Goal: Task Accomplishment & Management: Manage account settings

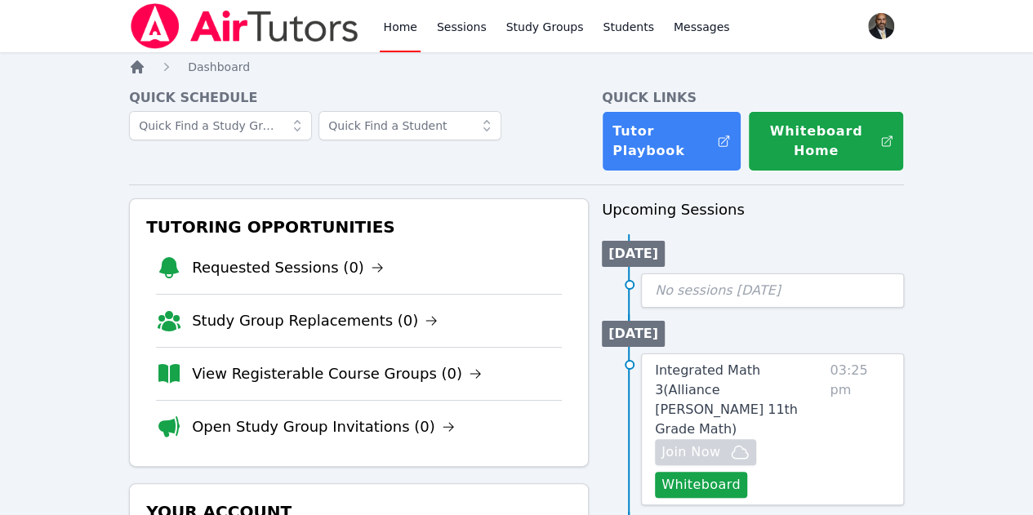
click at [138, 64] on icon "Breadcrumb" at bounding box center [137, 66] width 13 height 13
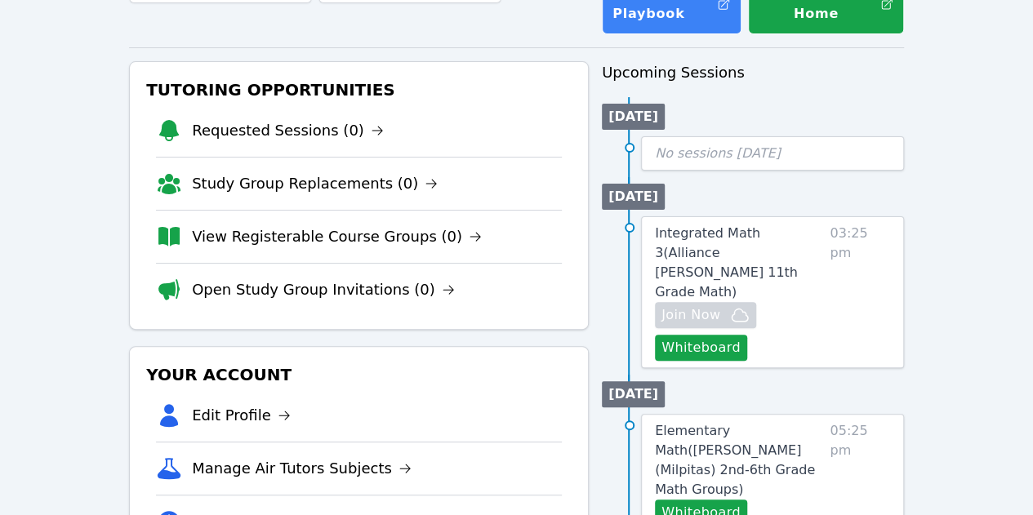
scroll to position [163, 0]
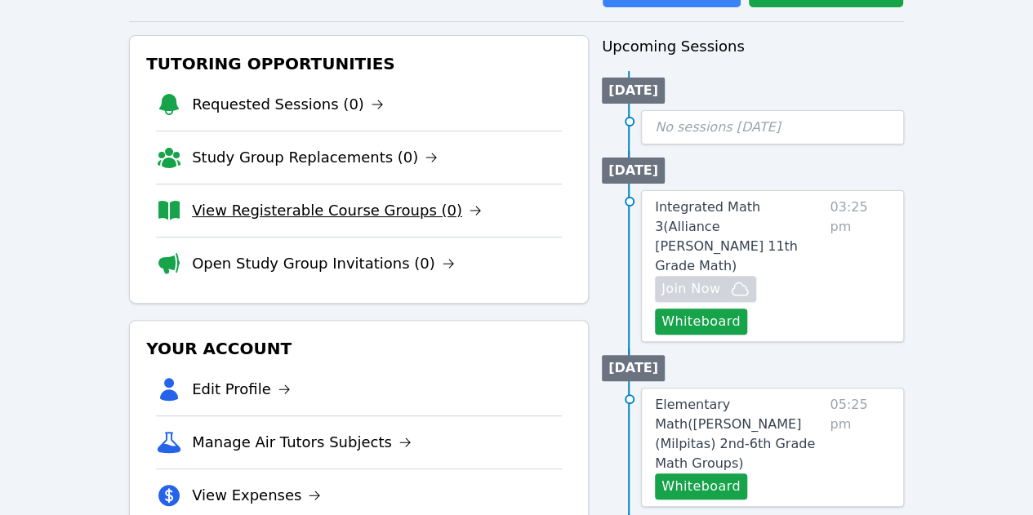
click at [304, 213] on link "View Registerable Course Groups (0)" at bounding box center [337, 210] width 290 height 23
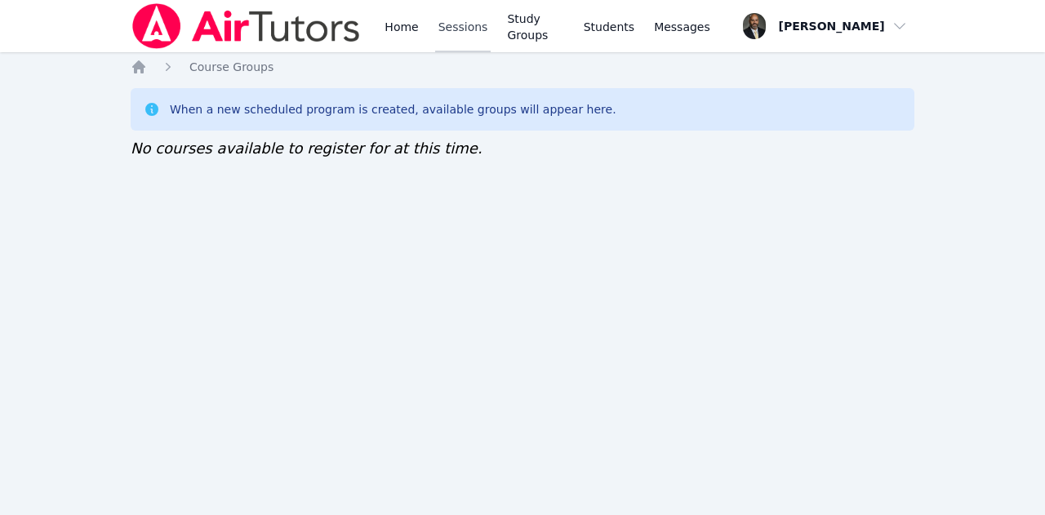
click at [444, 29] on link "Sessions" at bounding box center [463, 26] width 56 height 52
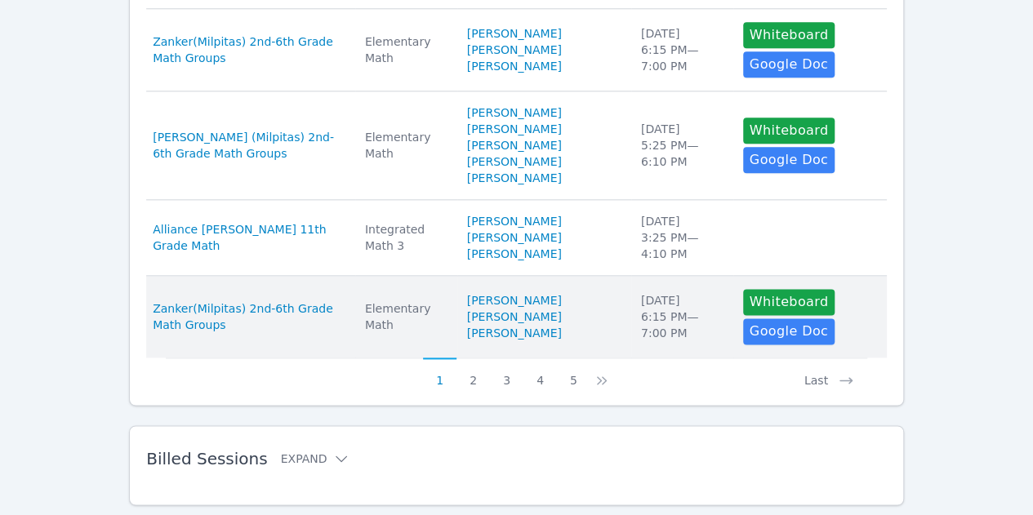
scroll to position [965, 0]
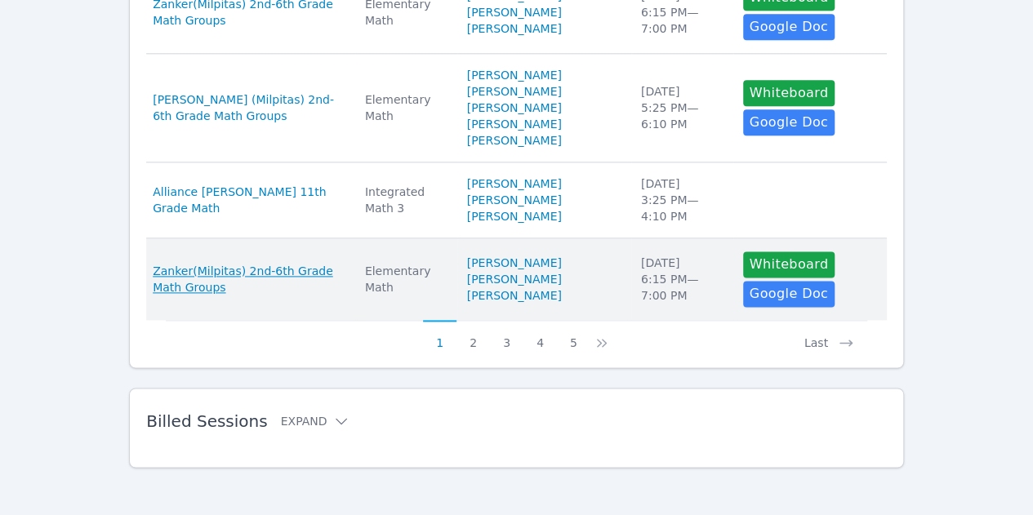
click at [241, 272] on span "Zanker(Milpitas) 2nd-6th Grade Math Groups" at bounding box center [249, 279] width 193 height 33
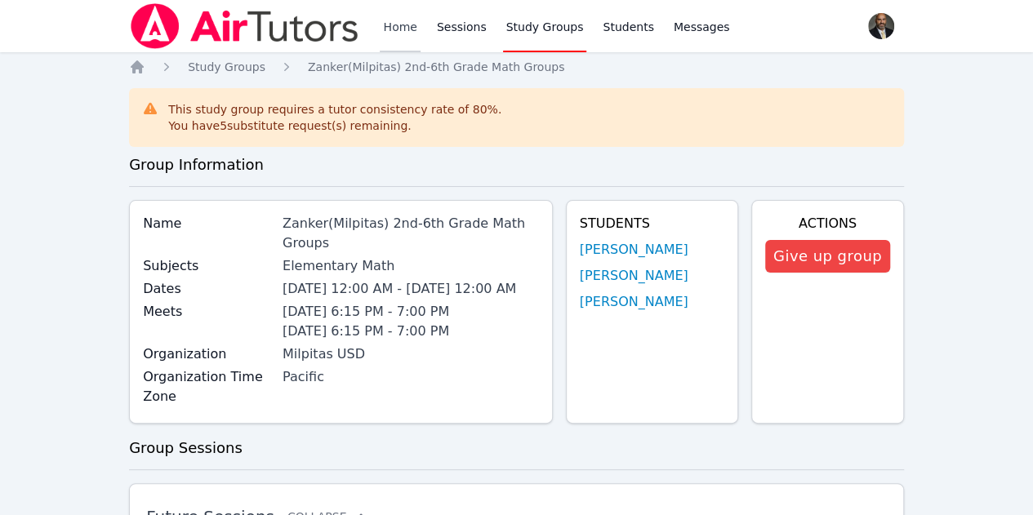
click at [397, 39] on link "Home" at bounding box center [400, 26] width 40 height 52
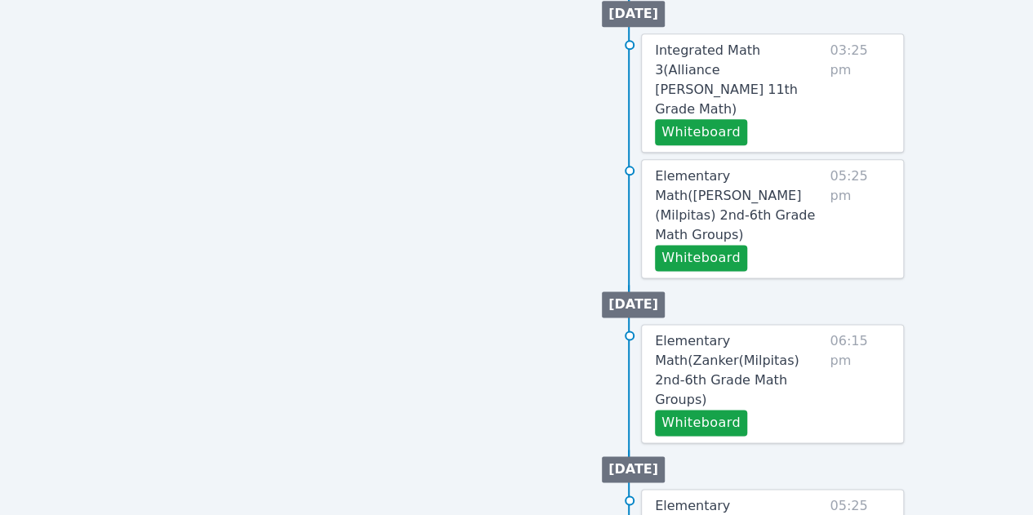
scroll to position [1088, 0]
